Goal: Information Seeking & Learning: Learn about a topic

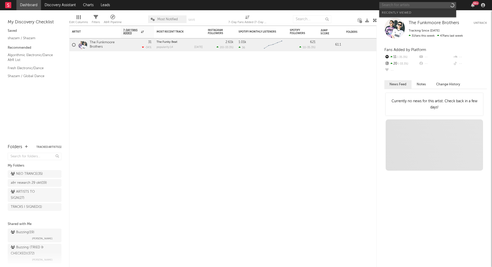
click at [427, 7] on input "text" at bounding box center [417, 5] width 77 height 6
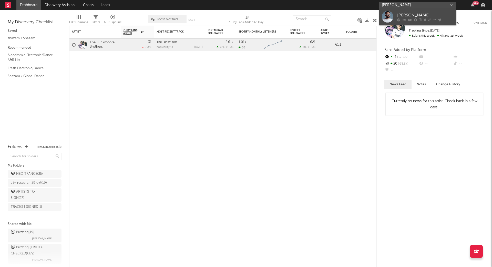
type input "[PERSON_NAME]"
click at [417, 15] on div "[PERSON_NAME]" at bounding box center [425, 15] width 56 height 6
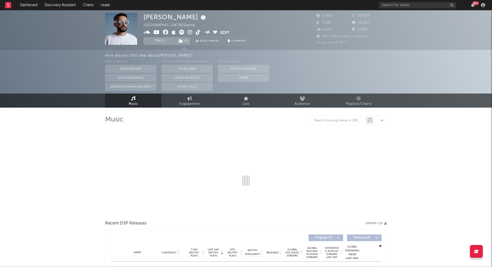
select select "6m"
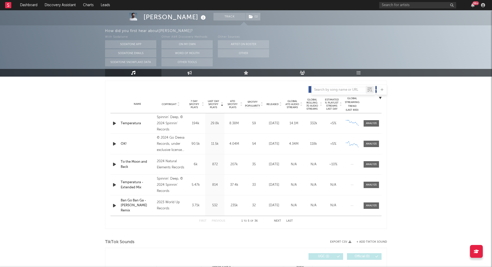
scroll to position [193, 0]
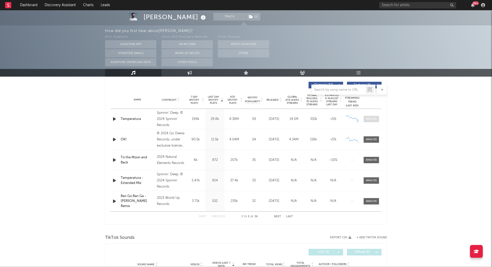
click at [373, 116] on span at bounding box center [371, 119] width 15 height 6
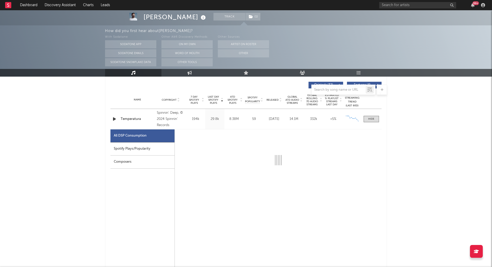
select select "6m"
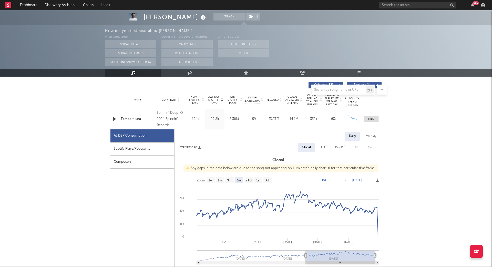
click at [147, 145] on div "Spotify Plays/Popularity" at bounding box center [143, 149] width 64 height 13
select select "6m"
select select "1w"
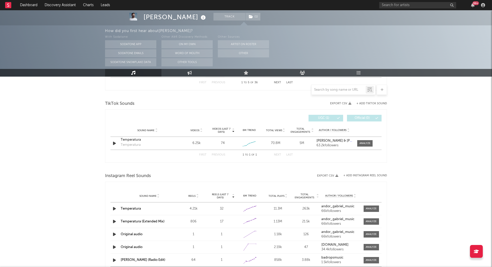
scroll to position [570, 0]
click at [132, 140] on div "Temperatura" at bounding box center [148, 140] width 54 height 5
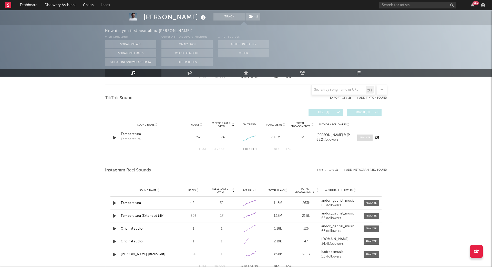
click at [365, 137] on div at bounding box center [365, 138] width 11 height 4
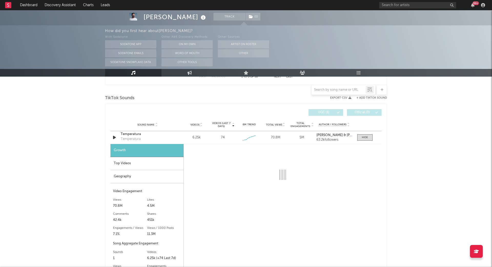
click at [132, 174] on div "Geography" at bounding box center [147, 176] width 73 height 13
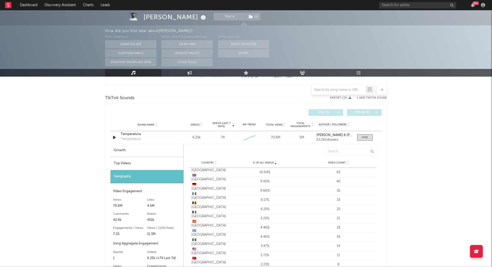
scroll to position [578, 0]
